Goal: Task Accomplishment & Management: Manage account settings

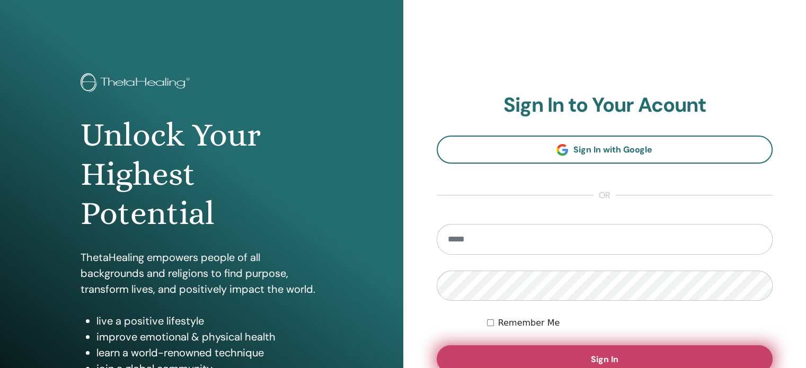
type input "**********"
click at [566, 354] on button "Sign In" at bounding box center [605, 359] width 336 height 28
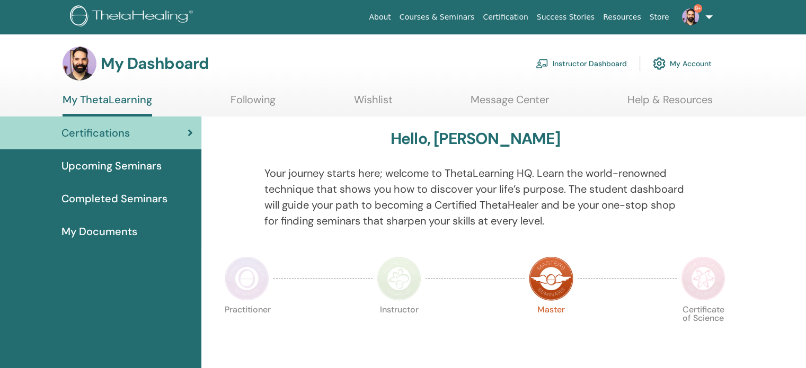
click at [581, 59] on link "Instructor Dashboard" at bounding box center [581, 63] width 91 height 23
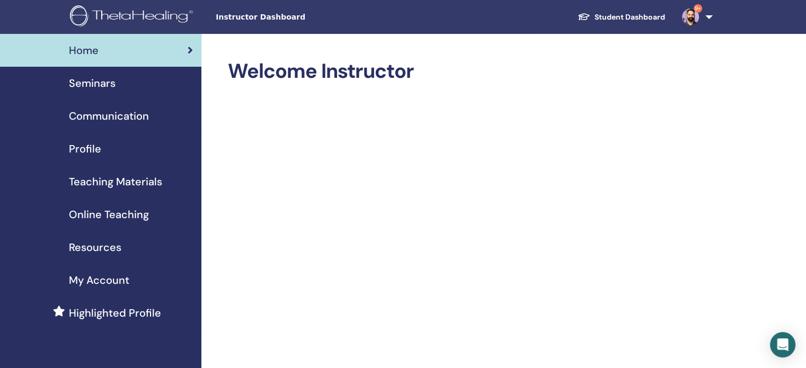
click at [102, 86] on span "Seminars" at bounding box center [92, 83] width 47 height 16
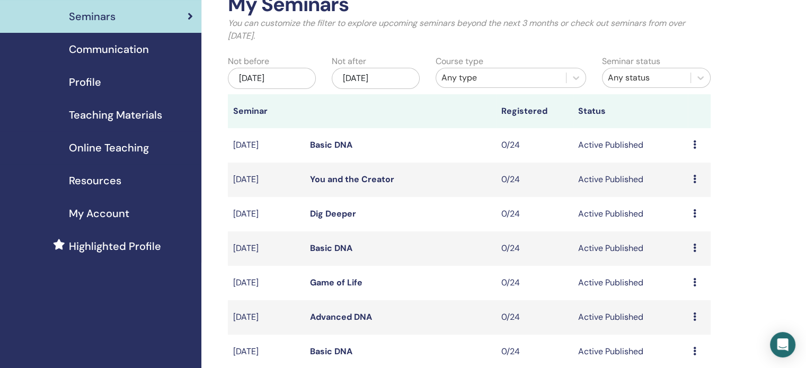
scroll to position [212, 0]
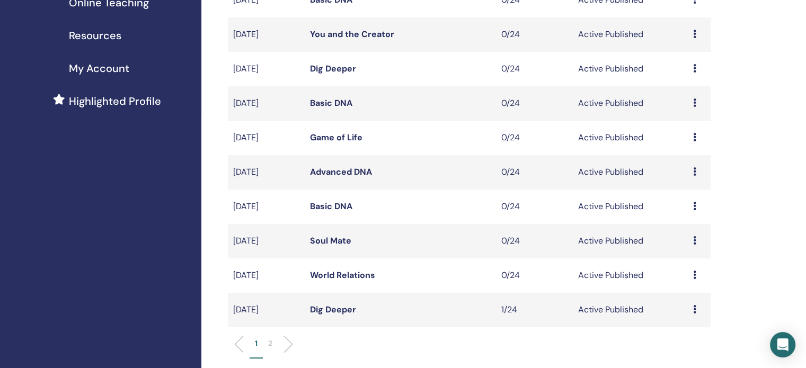
click at [349, 309] on link "Dig Deeper" at bounding box center [333, 309] width 46 height 11
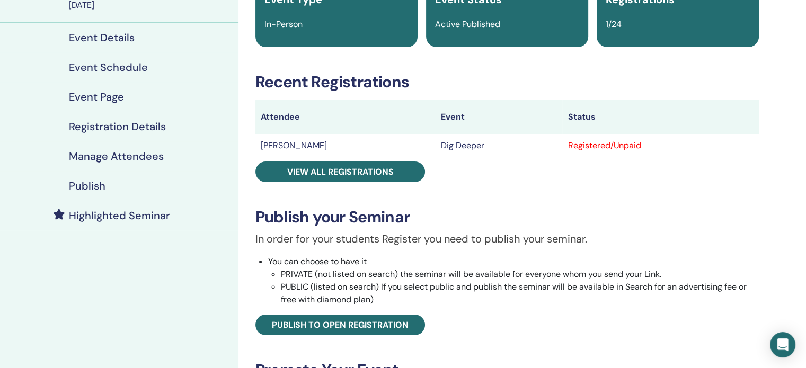
scroll to position [106, 0]
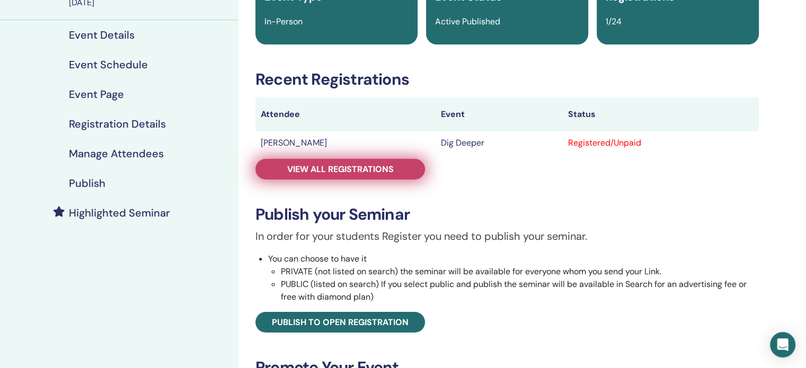
click at [297, 173] on span "View all registrations" at bounding box center [340, 169] width 107 height 11
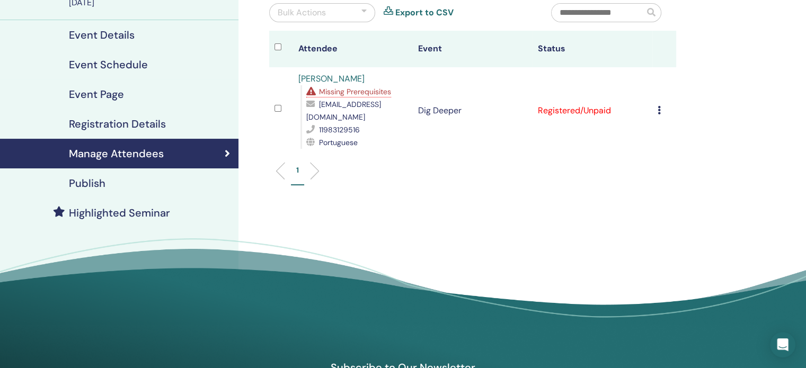
click at [371, 89] on span "Missing Prerequisites" at bounding box center [355, 92] width 72 height 10
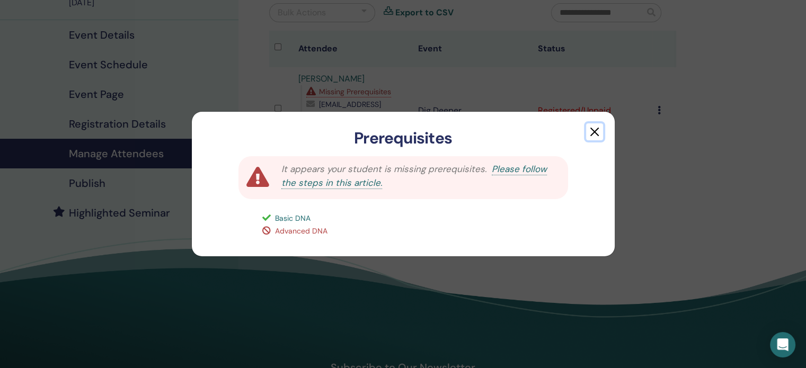
click at [594, 130] on button "button" at bounding box center [594, 131] width 17 height 17
